Goal: Information Seeking & Learning: Learn about a topic

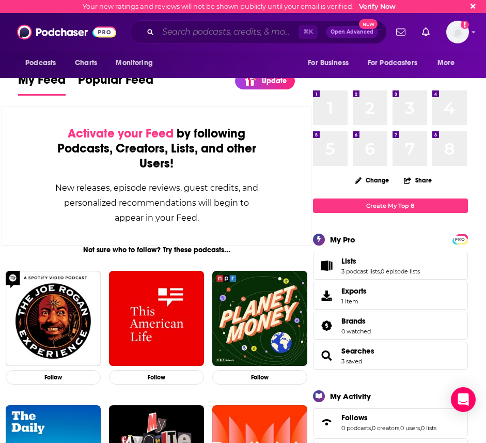
click at [182, 37] on input "Search podcasts, credits, & more..." at bounding box center [228, 32] width 141 height 17
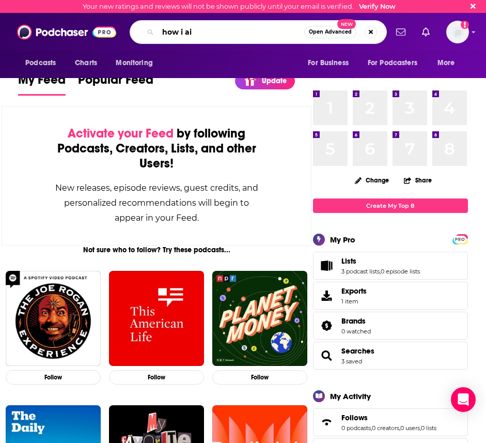
type input "how i ai"
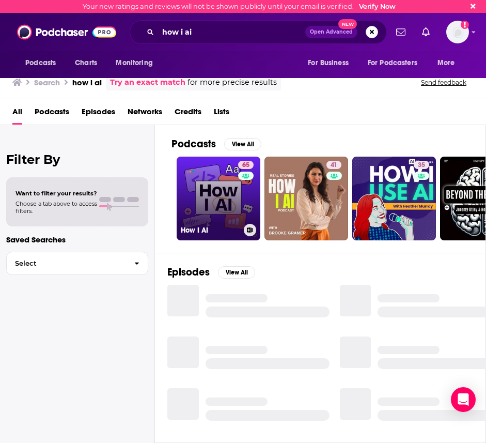
click at [223, 208] on link "65 How I AI" at bounding box center [219, 199] width 84 height 84
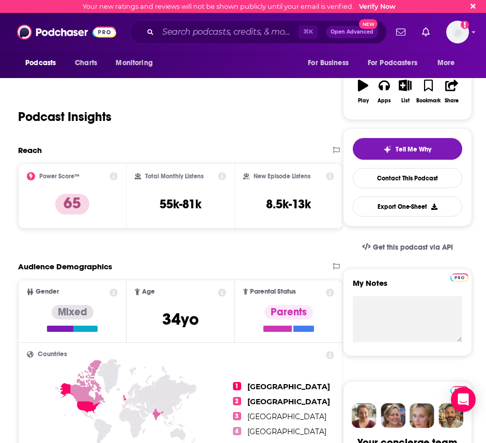
scroll to position [143, 0]
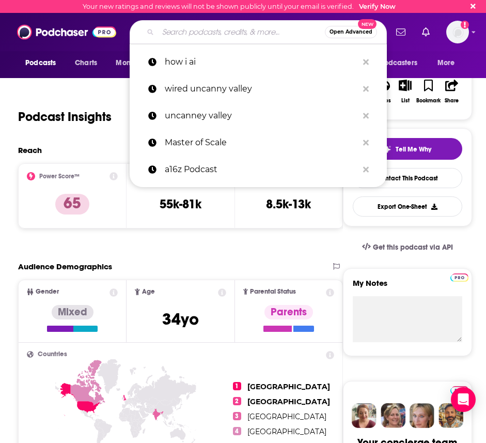
click at [223, 33] on input "Search podcasts, credits, & more..." at bounding box center [241, 32] width 167 height 17
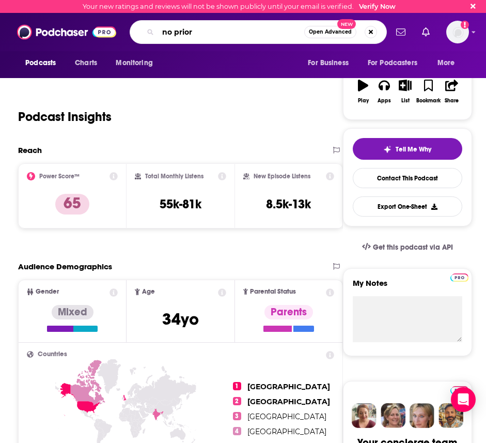
type input "no priors"
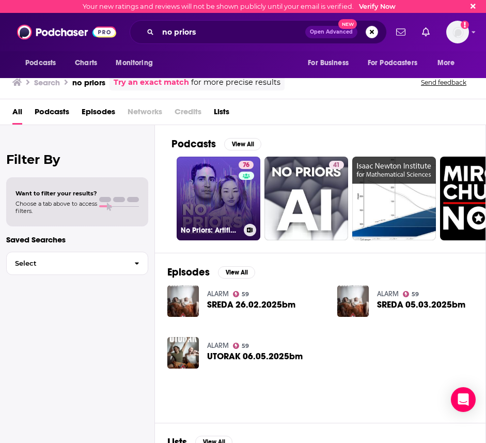
click at [221, 215] on link "76 No Priors: Artificial Intelligence | Technology | Startups" at bounding box center [219, 199] width 84 height 84
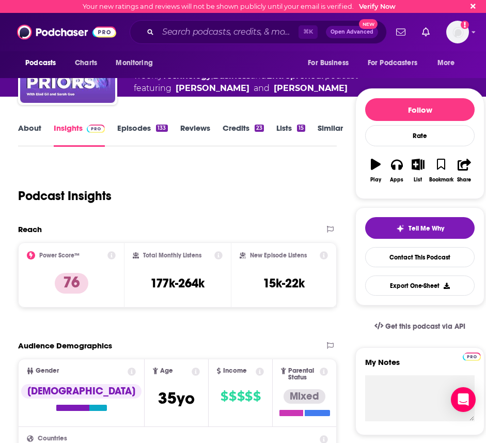
scroll to position [83, 0]
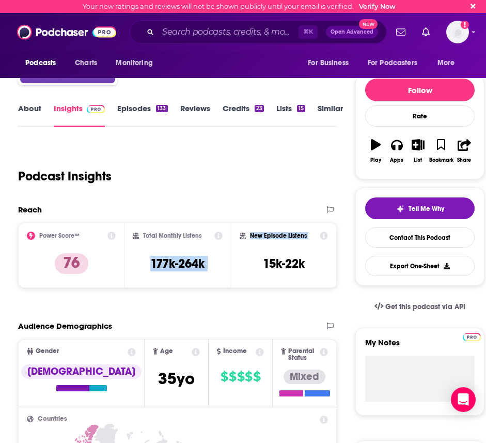
drag, startPoint x: 144, startPoint y: 262, endPoint x: 238, endPoint y: 264, distance: 93.6
click at [238, 264] on div "Power Score™ 76 Total Monthly Listens 177k-264k New Episode Listens 15k-22k" at bounding box center [177, 255] width 319 height 65
copy div "177k-264k New Episode Listens"
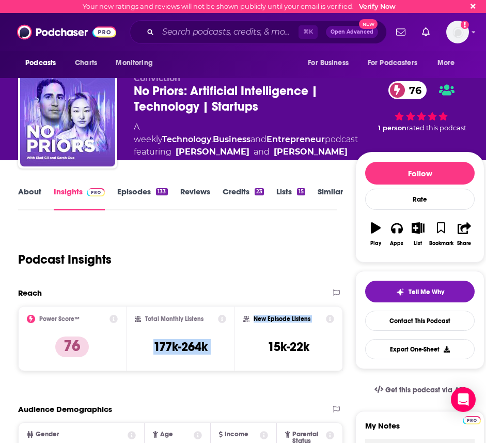
scroll to position [1, 0]
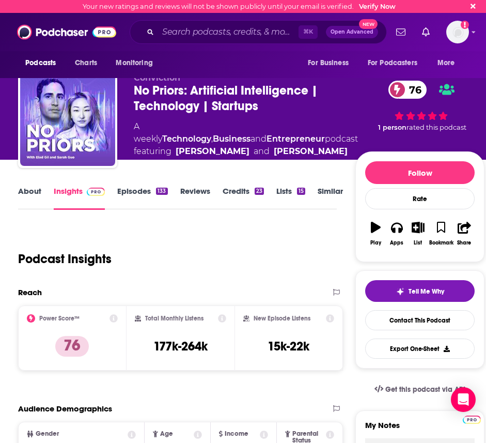
click at [136, 185] on div "About Insights Episodes 133 Reviews Credits 23 Lists 15 Similar" at bounding box center [177, 197] width 319 height 25
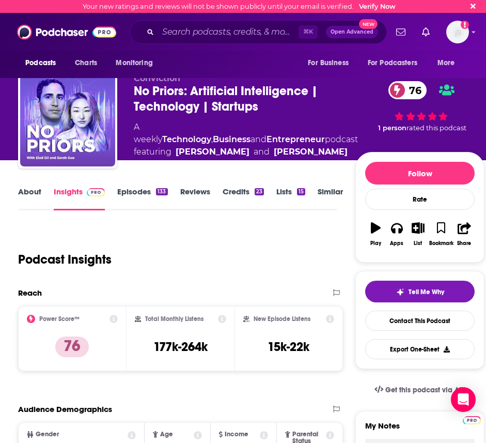
click at [135, 193] on link "Episodes 133" at bounding box center [142, 199] width 50 height 24
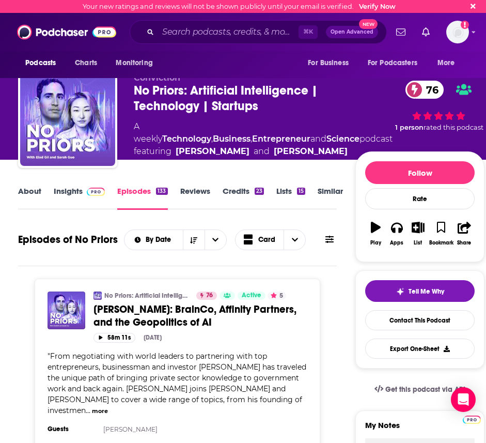
scroll to position [3, 0]
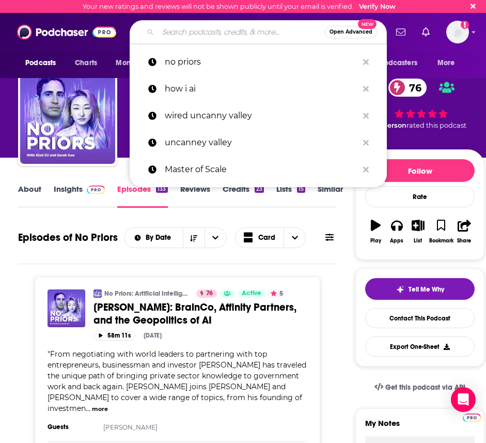
click at [210, 33] on input "Search podcasts, credits, & more..." at bounding box center [241, 32] width 167 height 17
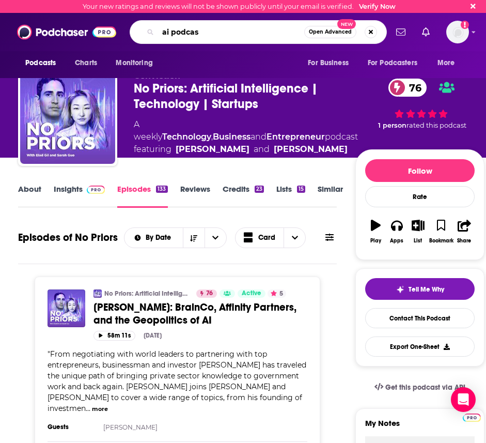
type input "ai podcast"
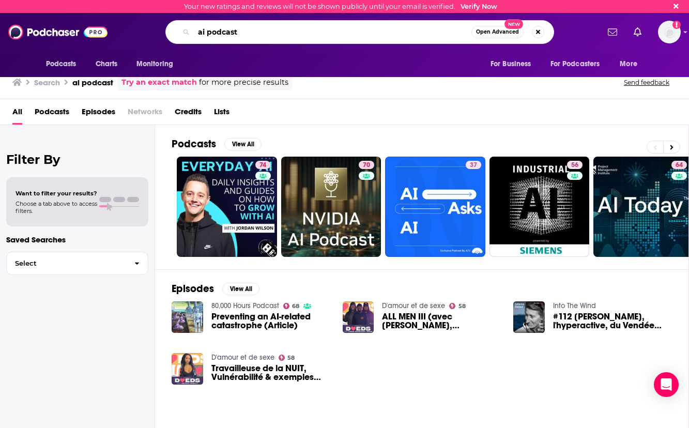
drag, startPoint x: 250, startPoint y: 30, endPoint x: 151, endPoint y: 18, distance: 99.6
click at [151, 18] on div "Podcasts Charts Monitoring ai podcast Open Advanced New For Business For Podcas…" at bounding box center [344, 32] width 689 height 38
type input "math podcast"
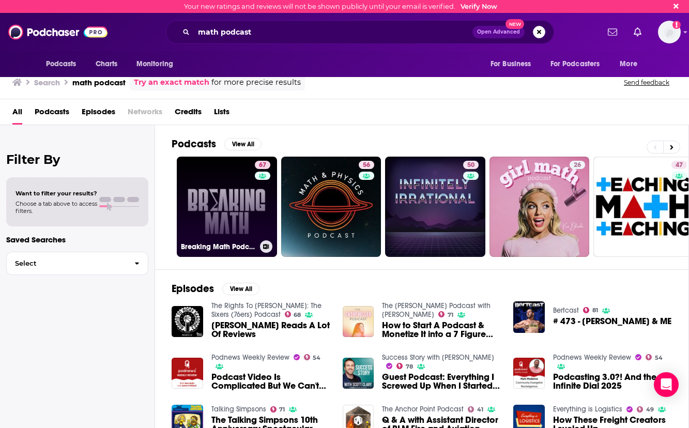
click at [237, 175] on link "67 Breaking Math Podcast" at bounding box center [227, 207] width 100 height 100
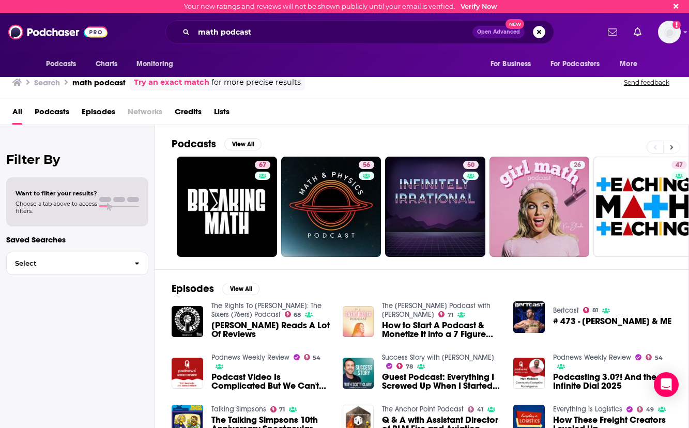
click at [486, 146] on button at bounding box center [671, 147] width 17 height 13
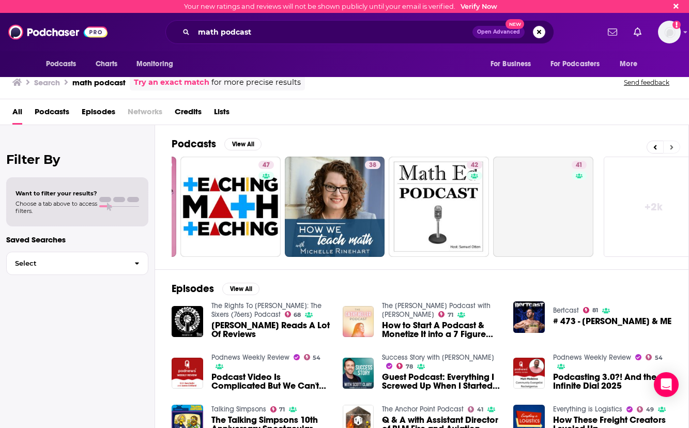
scroll to position [0, 432]
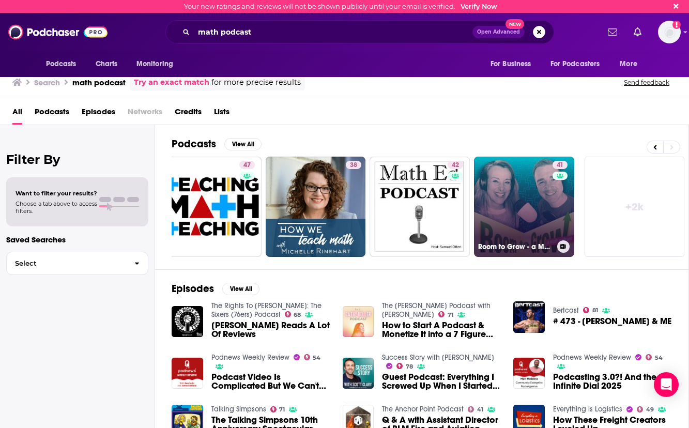
click at [486, 183] on link "41 Room to Grow - a Math Podcast" at bounding box center [524, 207] width 100 height 100
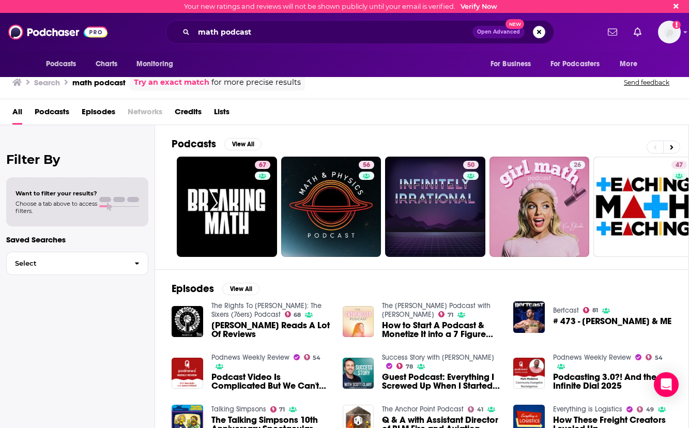
click at [486, 140] on div "Podcasts View All" at bounding box center [430, 146] width 517 height 19
click at [486, 144] on icon at bounding box center [672, 147] width 4 height 7
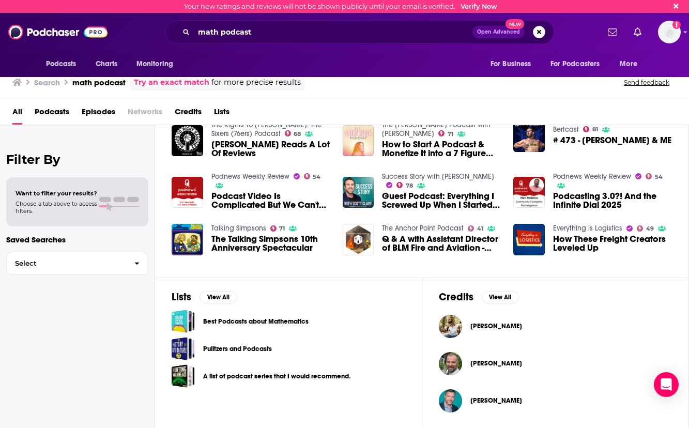
scroll to position [181, 0]
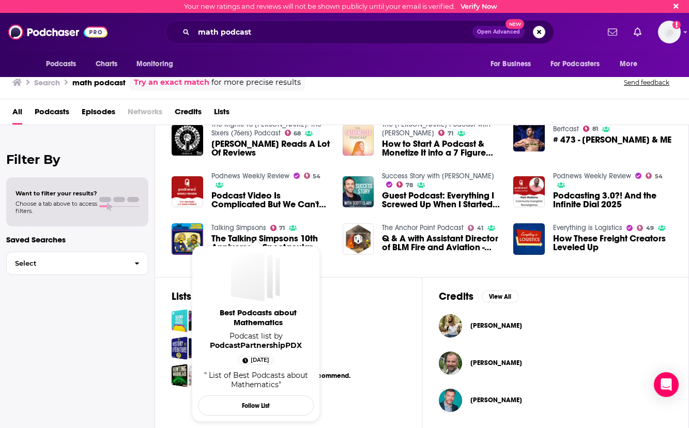
click at [269, 325] on span "Best Podcasts about Mathematics" at bounding box center [258, 318] width 116 height 20
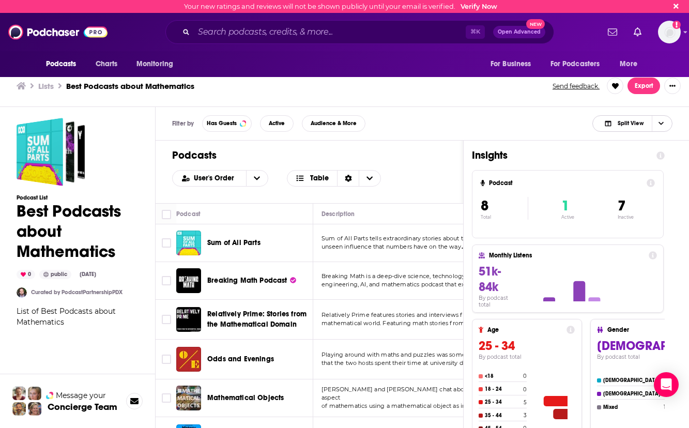
click at [486, 122] on icon "Choose View" at bounding box center [660, 123] width 5 height 6
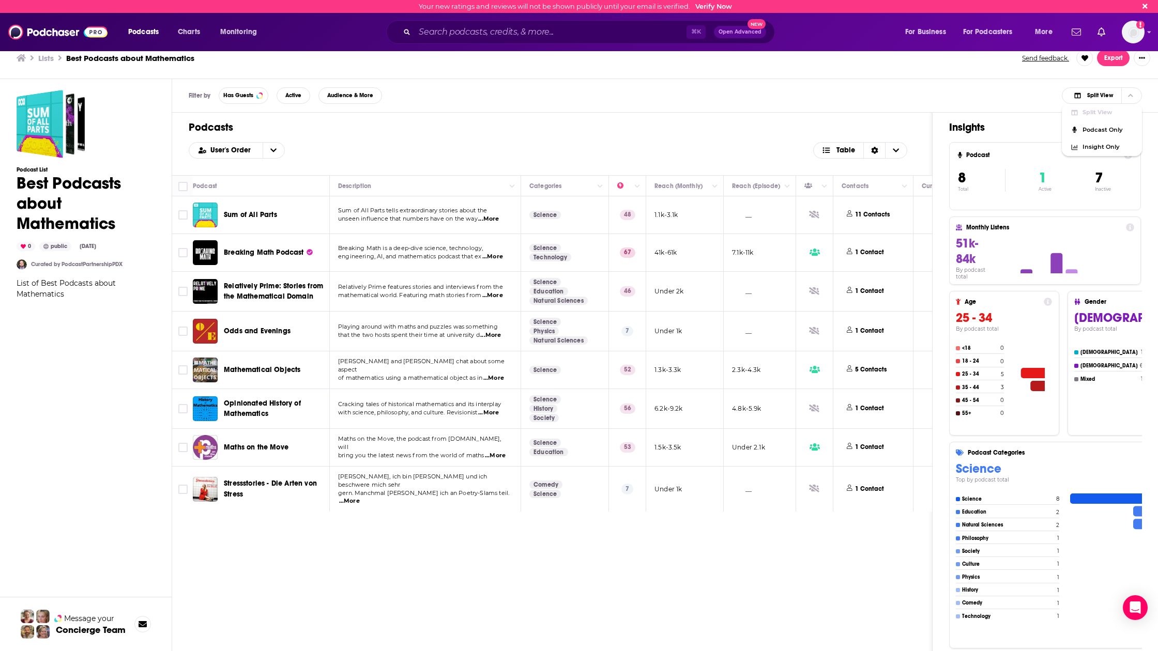
drag, startPoint x: 493, startPoint y: 216, endPoint x: 499, endPoint y: 207, distance: 11.1
click at [486, 213] on div "Sum of All Parts tells extraordinary stories about the unseen influence that nu…" at bounding box center [425, 215] width 174 height 17
click at [486, 187] on icon "Column Actions" at bounding box center [512, 186] width 5 height 6
click at [486, 165] on div at bounding box center [579, 325] width 1158 height 651
click at [486, 218] on span "...More" at bounding box center [488, 219] width 21 height 8
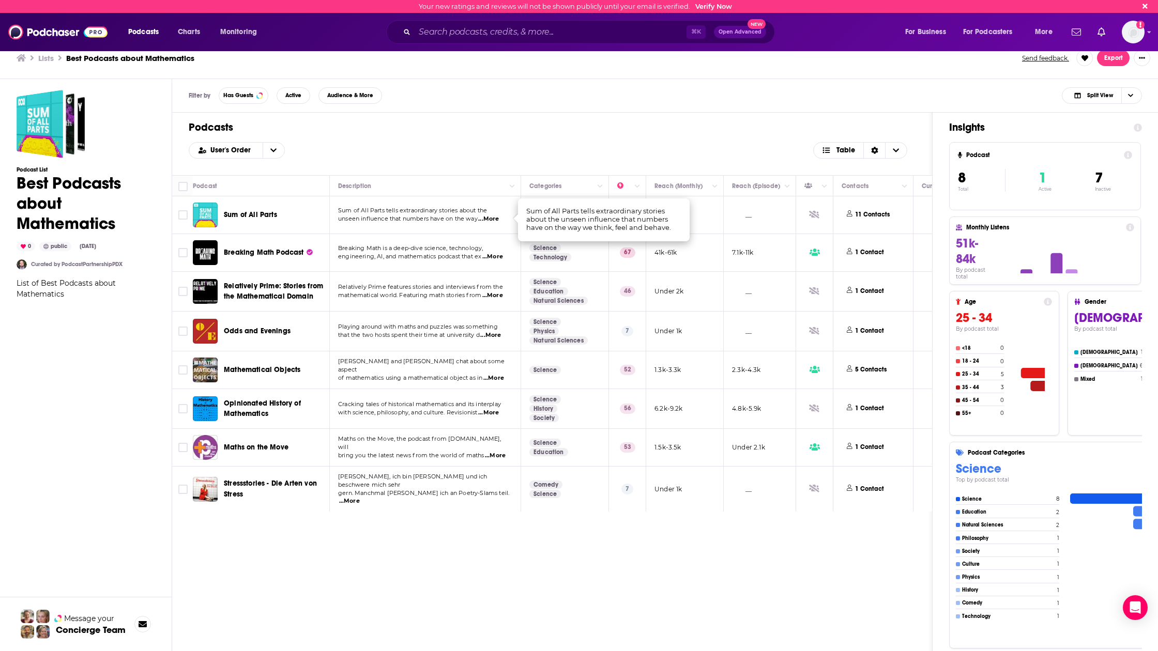
drag, startPoint x: 496, startPoint y: 258, endPoint x: 472, endPoint y: 241, distance: 29.7
click at [486, 257] on span "...More" at bounding box center [492, 257] width 21 height 8
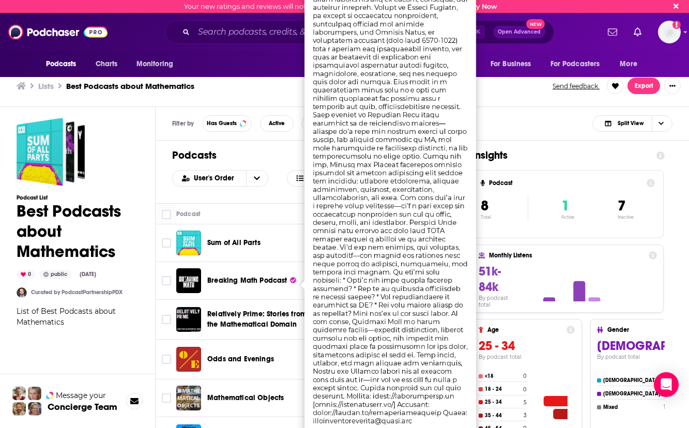
drag, startPoint x: 212, startPoint y: 94, endPoint x: 182, endPoint y: 76, distance: 35.0
click at [212, 94] on div "Lists Best Podcasts about Mathematics Send feedback. Export" at bounding box center [344, 86] width 689 height 42
